Goal: Contribute content: Add original content to the website for others to see

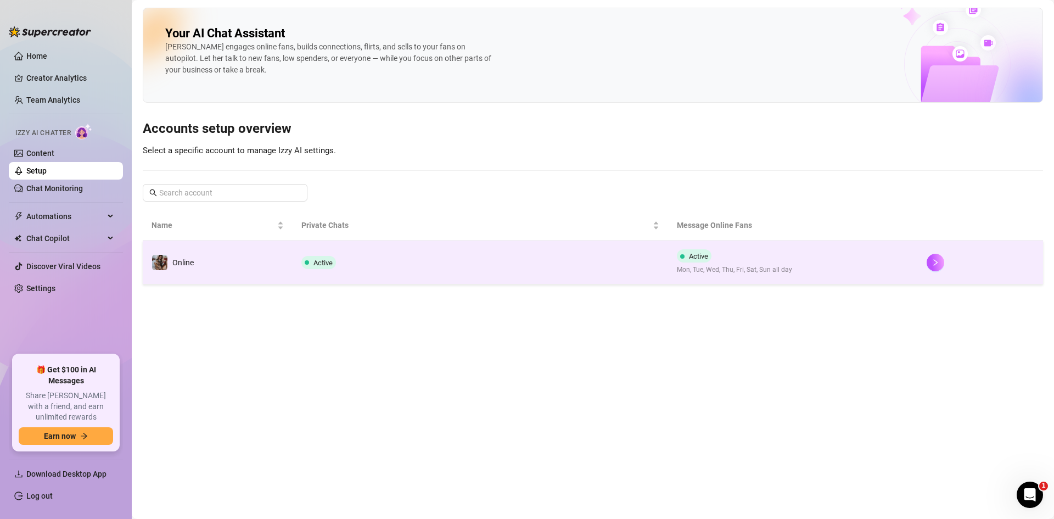
click at [225, 263] on td "Online" at bounding box center [218, 262] width 150 height 44
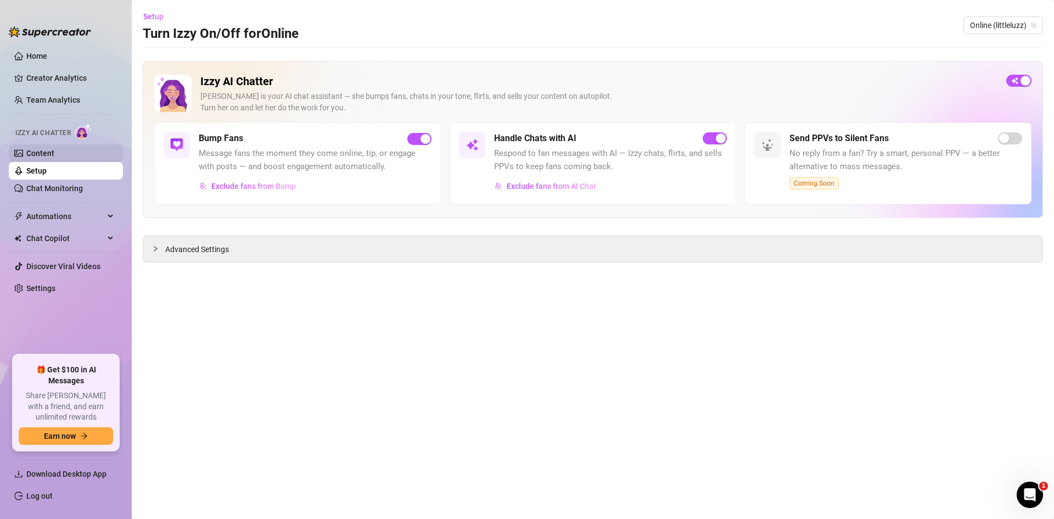
click at [54, 149] on link "Content" at bounding box center [40, 153] width 28 height 9
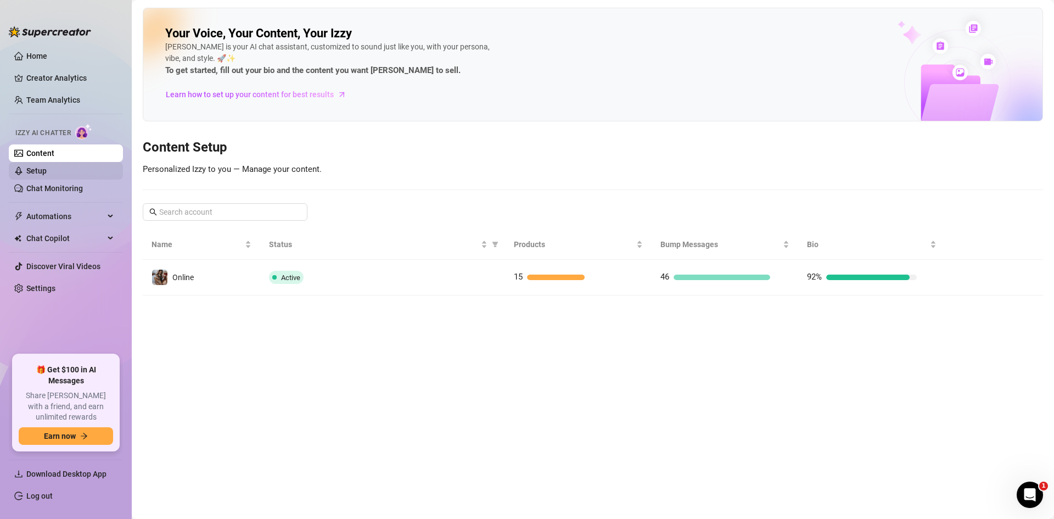
click at [43, 170] on link "Setup" at bounding box center [36, 170] width 20 height 9
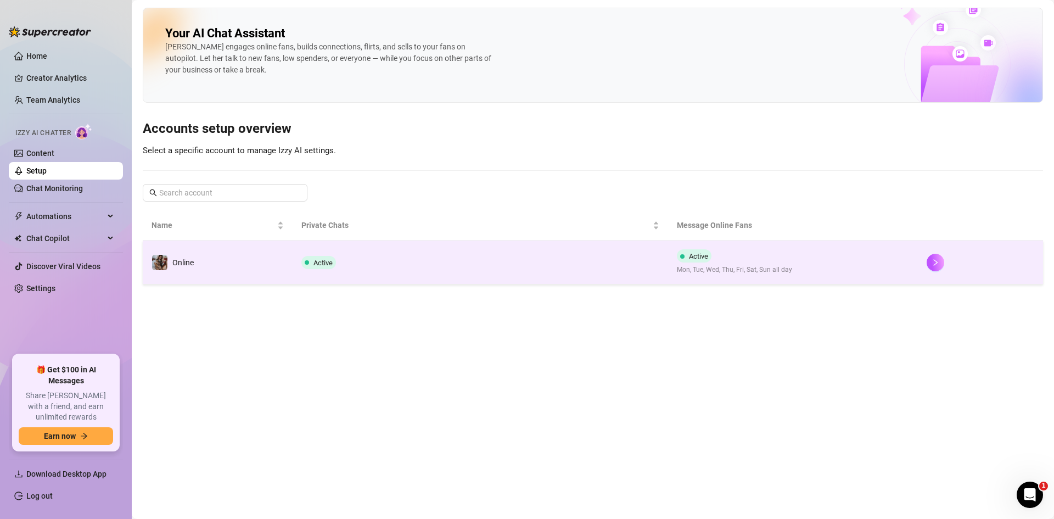
click at [213, 247] on td "Online" at bounding box center [218, 262] width 150 height 44
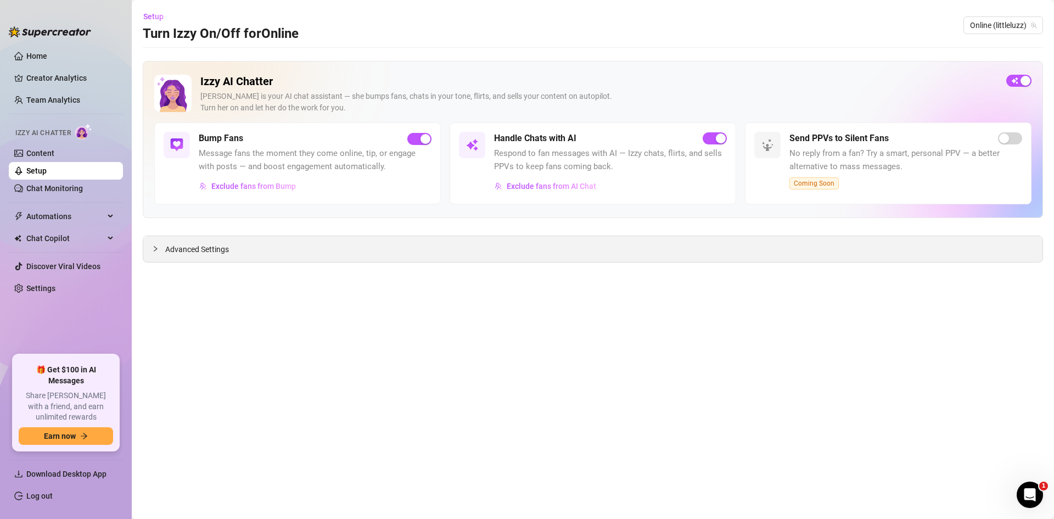
click at [265, 256] on div "Advanced Settings" at bounding box center [592, 249] width 899 height 26
click at [37, 153] on link "Content" at bounding box center [40, 153] width 28 height 9
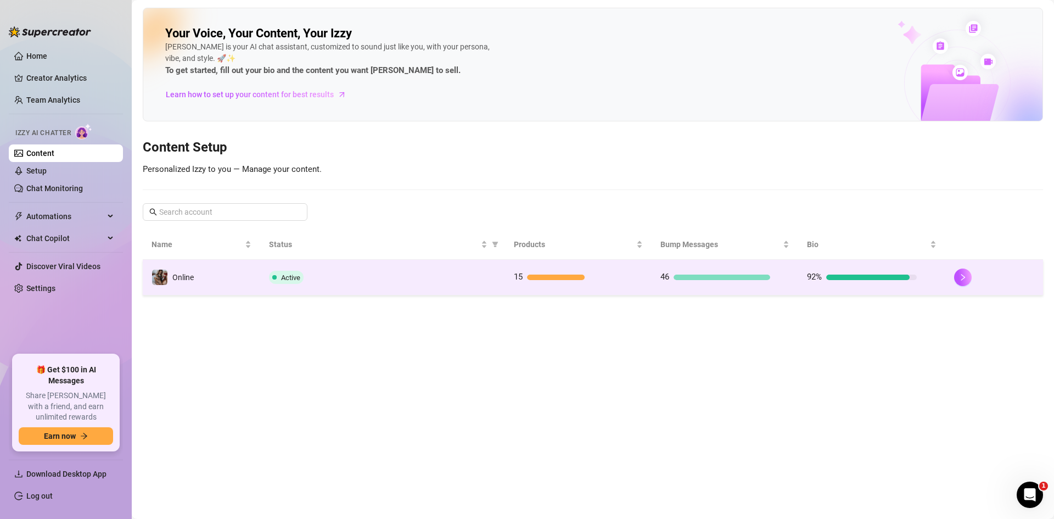
click at [295, 271] on span "Active" at bounding box center [286, 277] width 35 height 13
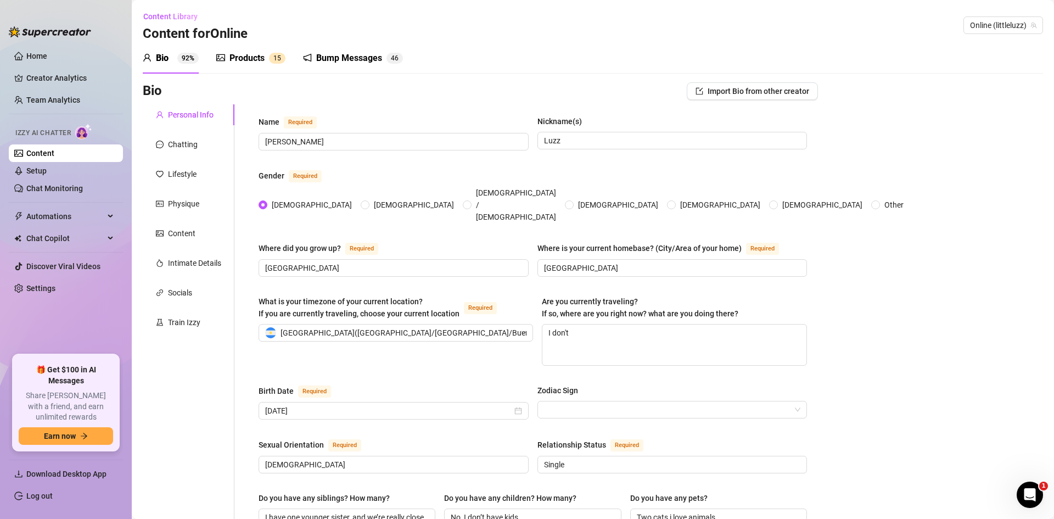
click at [318, 59] on div "Bump Messages" at bounding box center [349, 58] width 66 height 13
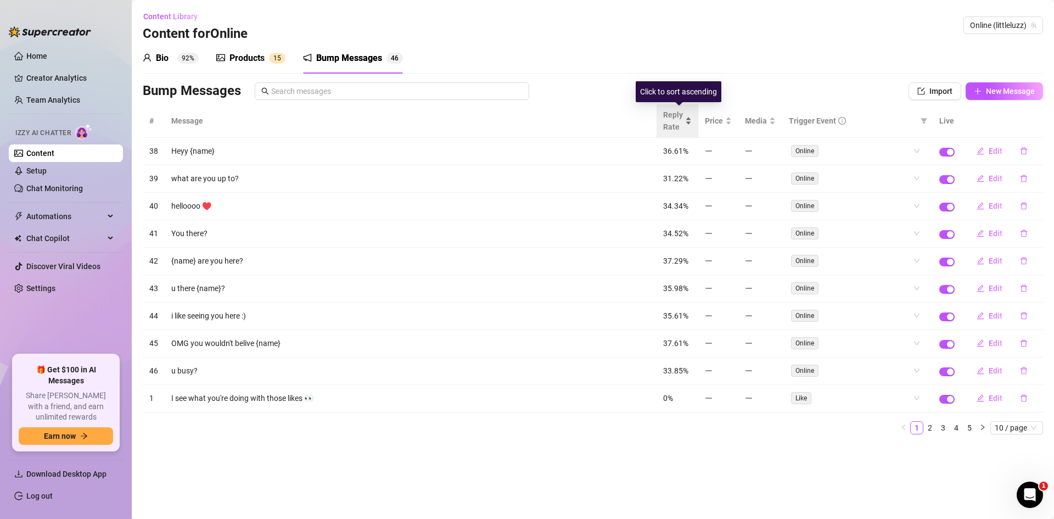
click at [668, 120] on span "Reply Rate" at bounding box center [673, 121] width 20 height 24
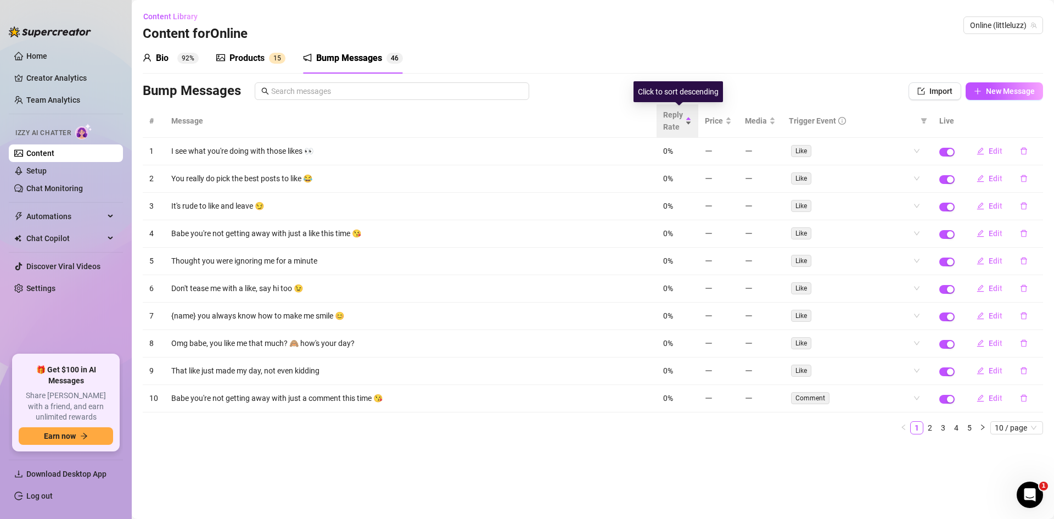
click at [671, 118] on span "Reply Rate" at bounding box center [673, 121] width 20 height 24
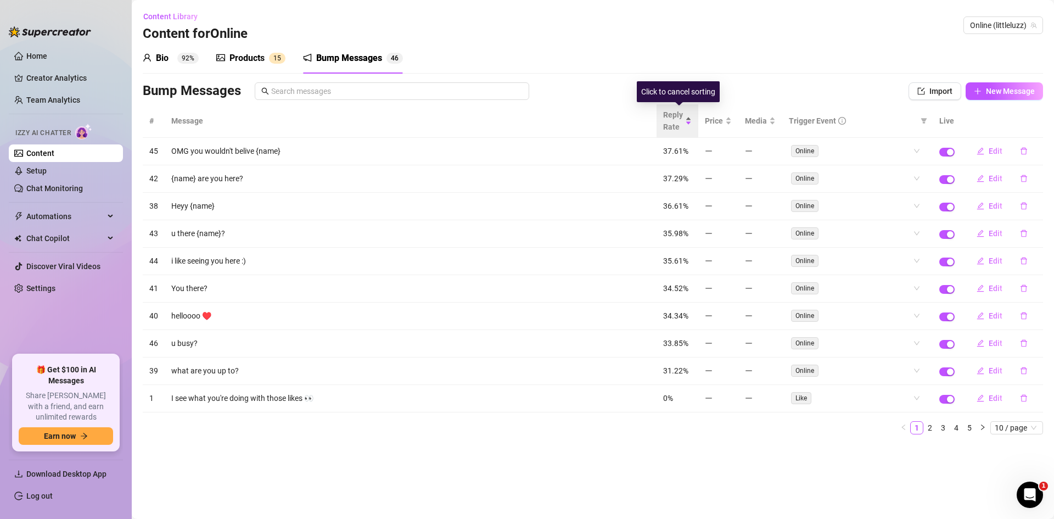
click at [671, 118] on span "Reply Rate" at bounding box center [673, 121] width 20 height 24
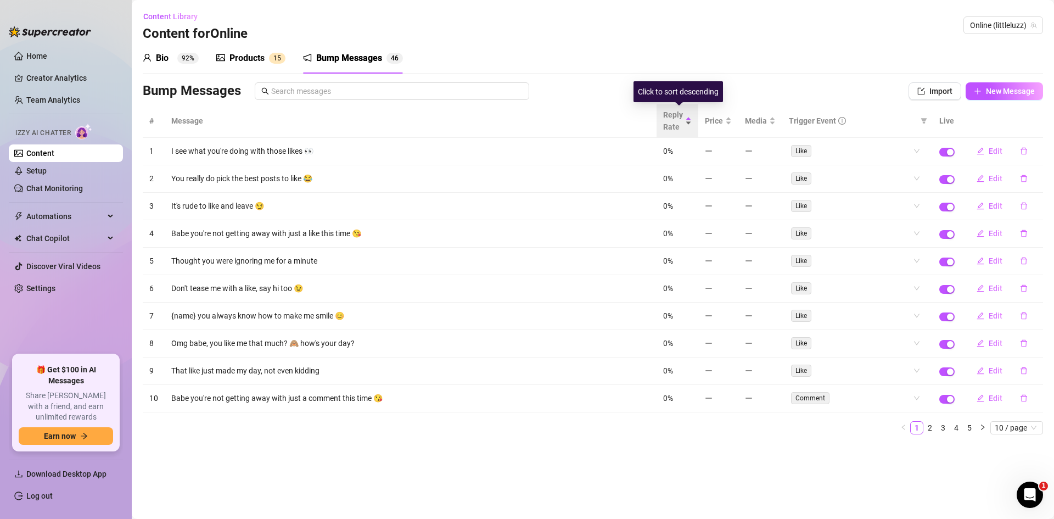
click at [671, 118] on span "Reply Rate" at bounding box center [673, 121] width 20 height 24
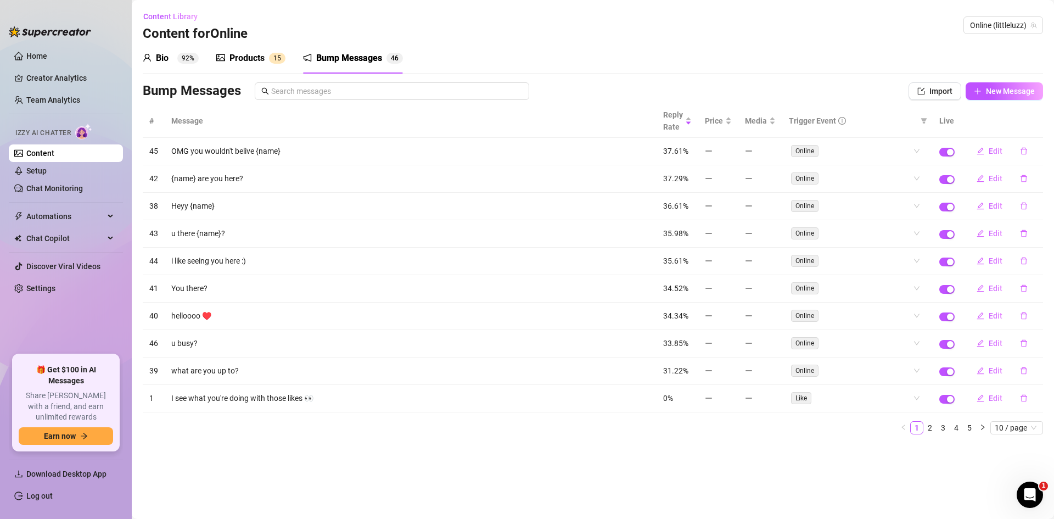
click at [1027, 434] on div "# Message Reply Rate Price Media Trigger Event Live 45 OMG you wouldn't belive …" at bounding box center [593, 273] width 900 height 339
click at [1028, 433] on span "10 / page" at bounding box center [1017, 428] width 44 height 12
click at [1005, 502] on div "100 / page" at bounding box center [1017, 500] width 37 height 12
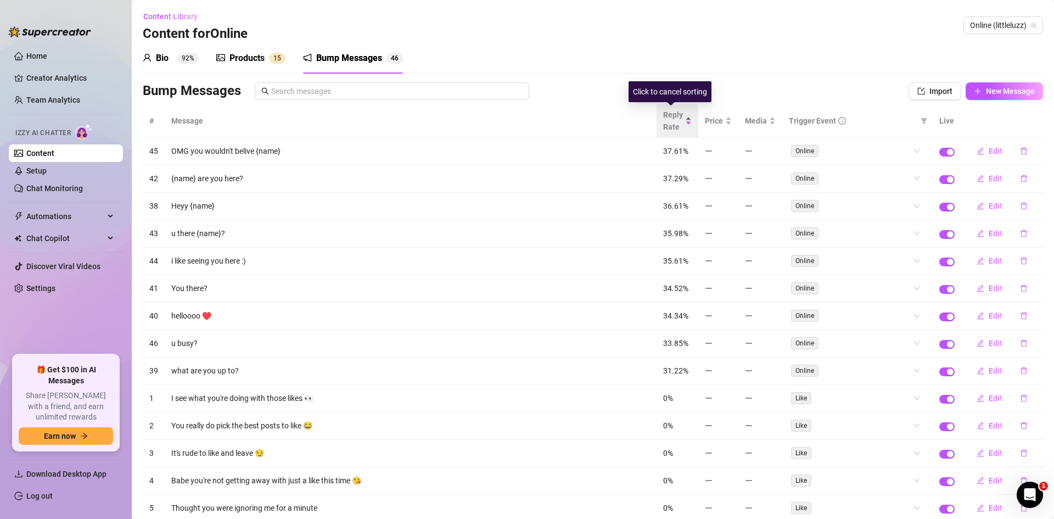
click at [667, 114] on span "Reply Rate" at bounding box center [673, 121] width 20 height 24
click at [667, 113] on span "Reply Rate" at bounding box center [673, 121] width 20 height 24
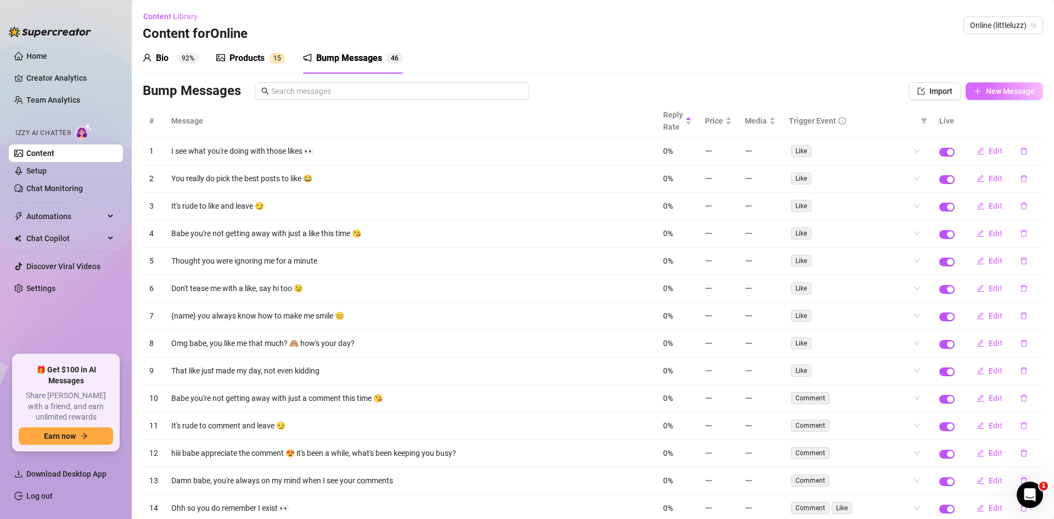
click at [990, 87] on span "New Message" at bounding box center [1010, 91] width 49 height 9
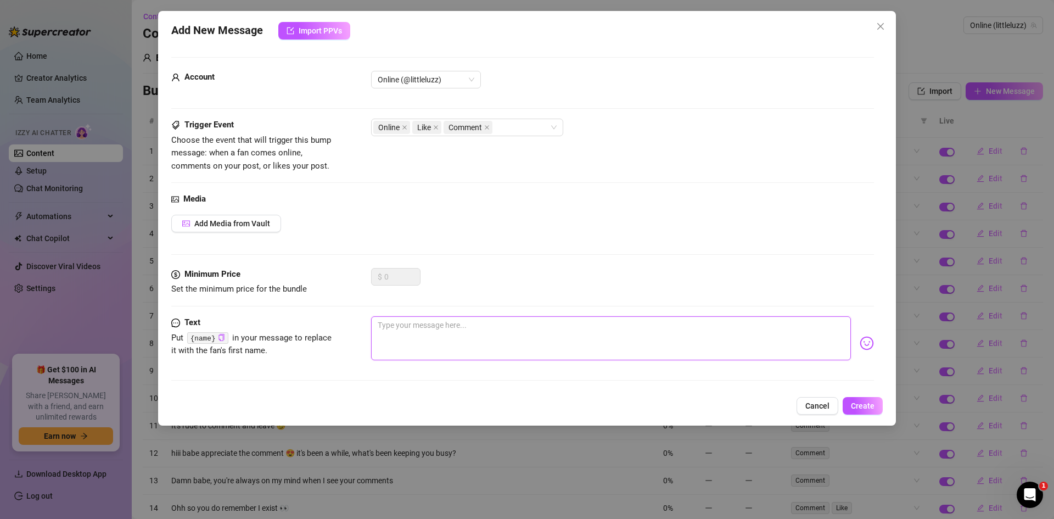
click at [432, 335] on textarea at bounding box center [611, 338] width 480 height 44
paste textarea "I have something to show you."
type textarea "I have something to show you."
type textarea "I have something to show you"
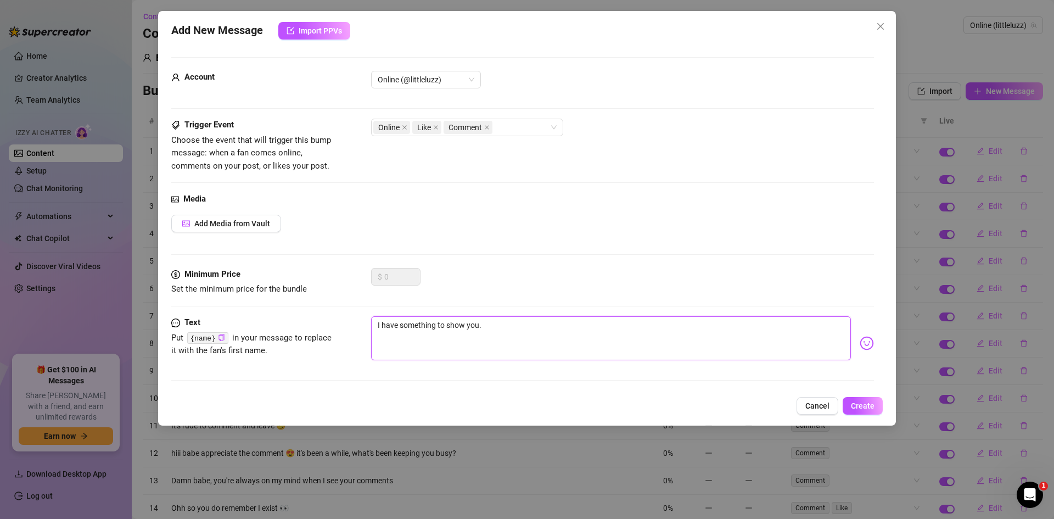
type textarea "I have something to show you"
click at [436, 322] on textarea "I have something to show you" at bounding box center [611, 338] width 480 height 44
type textarea "I have something to show you"
type textarea "I have something n to show you"
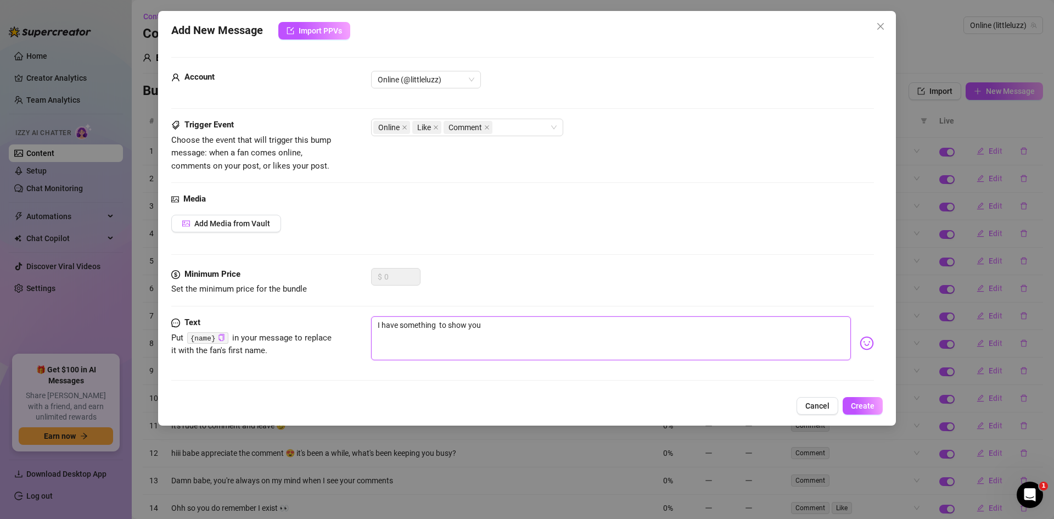
type textarea "I have something n to show you"
type textarea "I have something ne to show you"
type textarea "I have something new to show you"
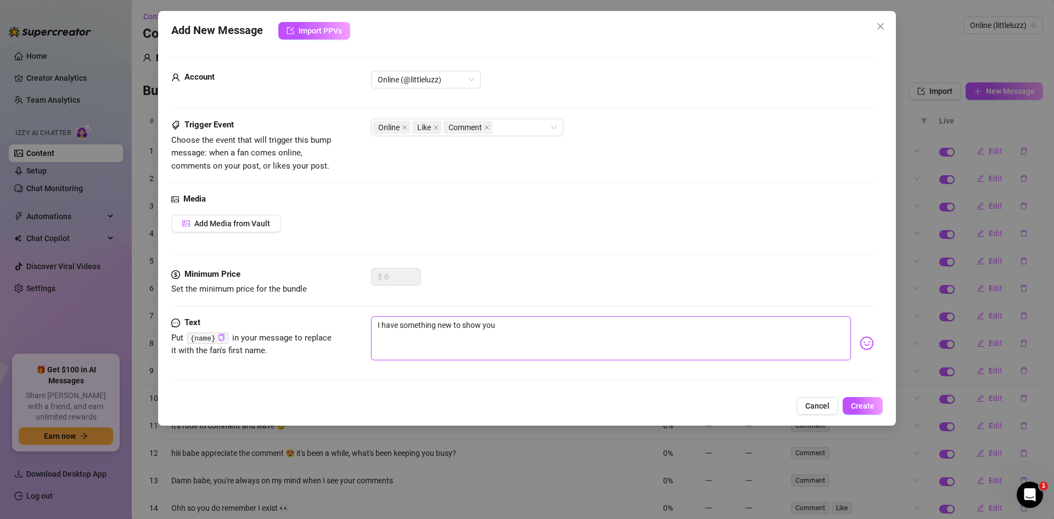
click at [677, 331] on textarea "I have something new to show you" at bounding box center [611, 338] width 480 height 44
type textarea "I have something new to show you"
click at [860, 340] on img at bounding box center [867, 343] width 14 height 14
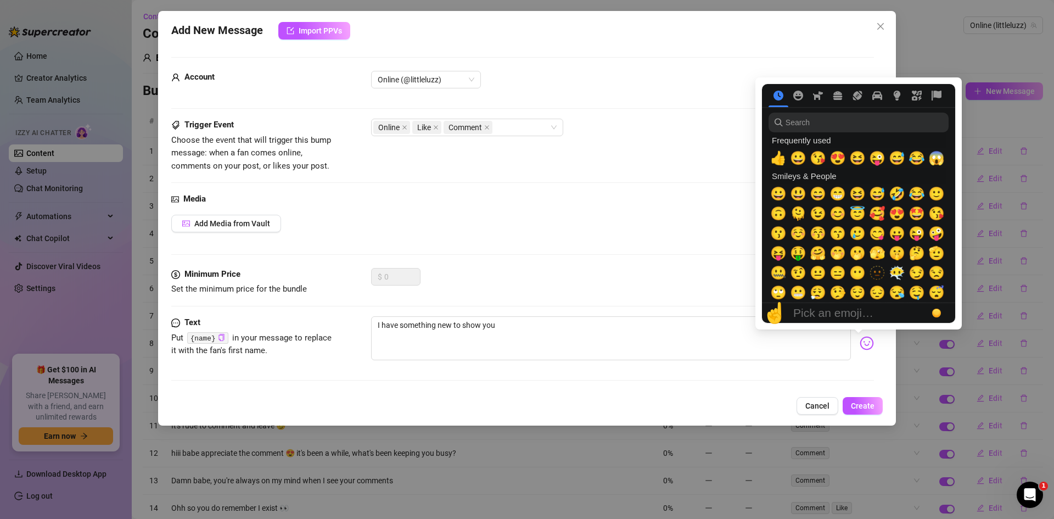
click at [860, 345] on img at bounding box center [867, 343] width 14 height 14
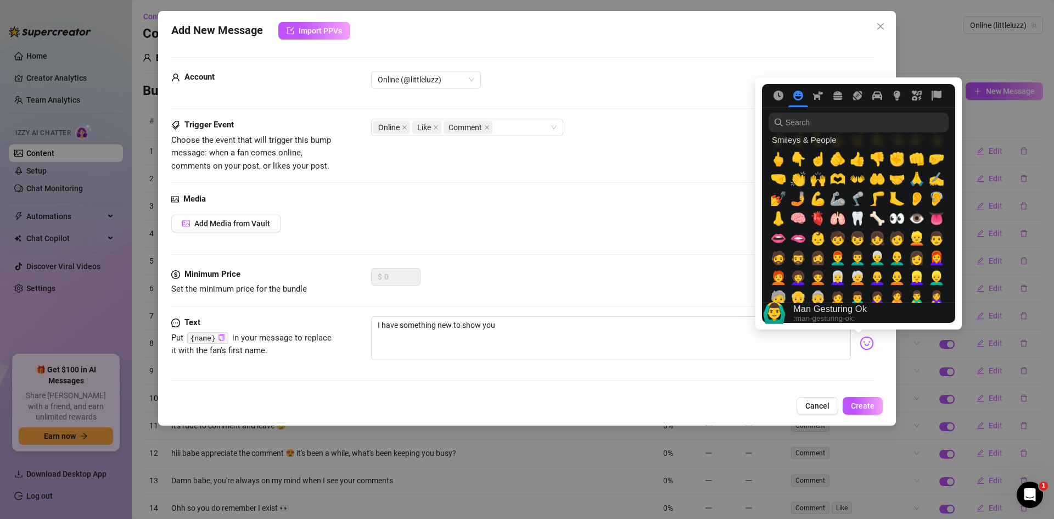
scroll to position [384, 0]
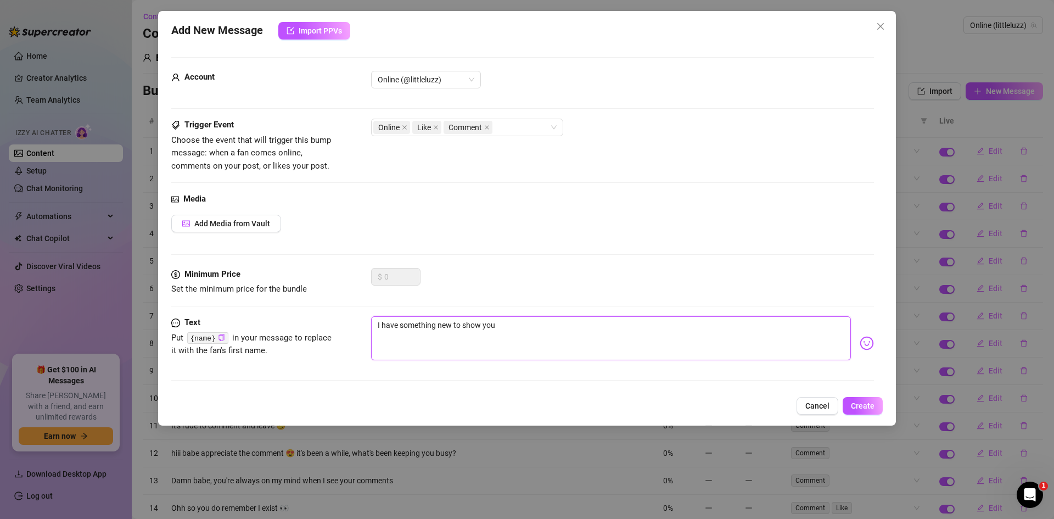
click at [548, 321] on textarea "I have something new to show you" at bounding box center [611, 338] width 480 height 44
click at [525, 331] on textarea "I have something new to show you" at bounding box center [611, 338] width 480 height 44
click at [860, 346] on img at bounding box center [867, 343] width 14 height 14
type textarea "I have something new to show you 🙈"
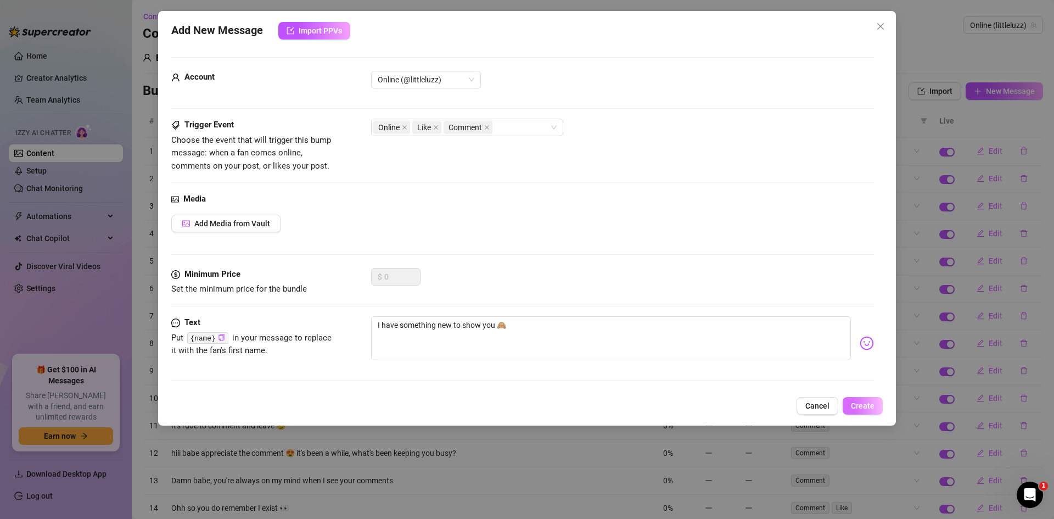
click at [875, 403] on button "Create" at bounding box center [863, 406] width 40 height 18
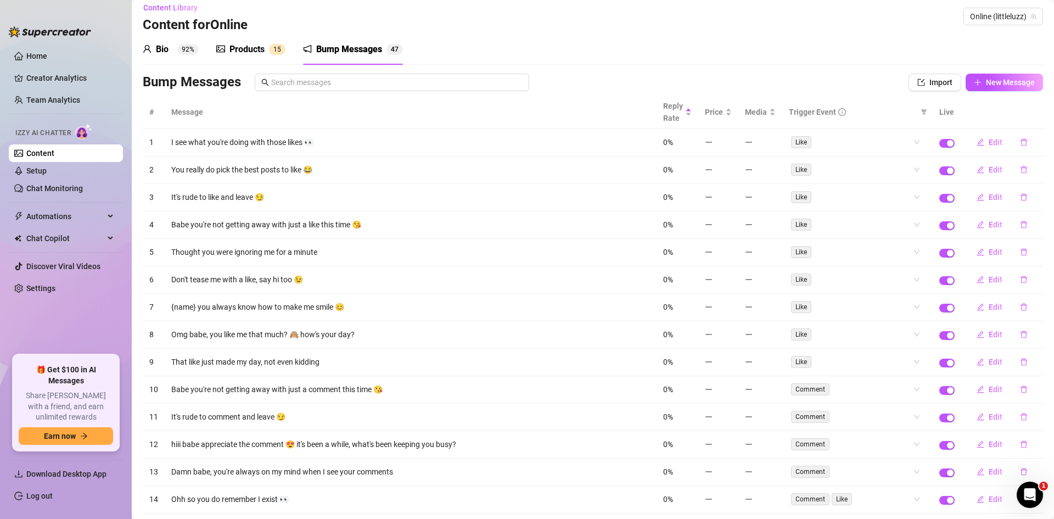
scroll to position [907, 0]
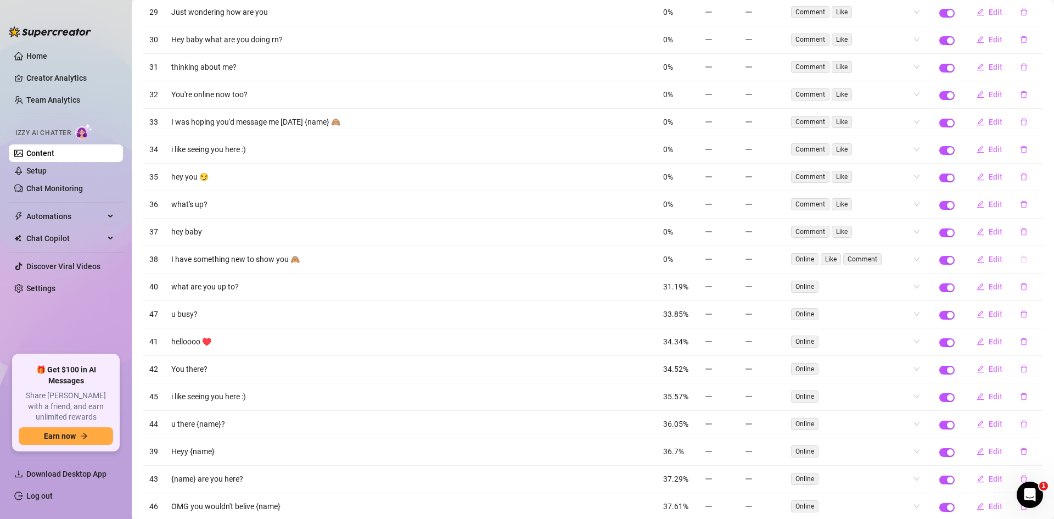
click at [1022, 259] on button "button" at bounding box center [1023, 259] width 25 height 18
click at [1040, 224] on button "Yes" at bounding box center [1035, 230] width 21 height 13
